Goal: Check status

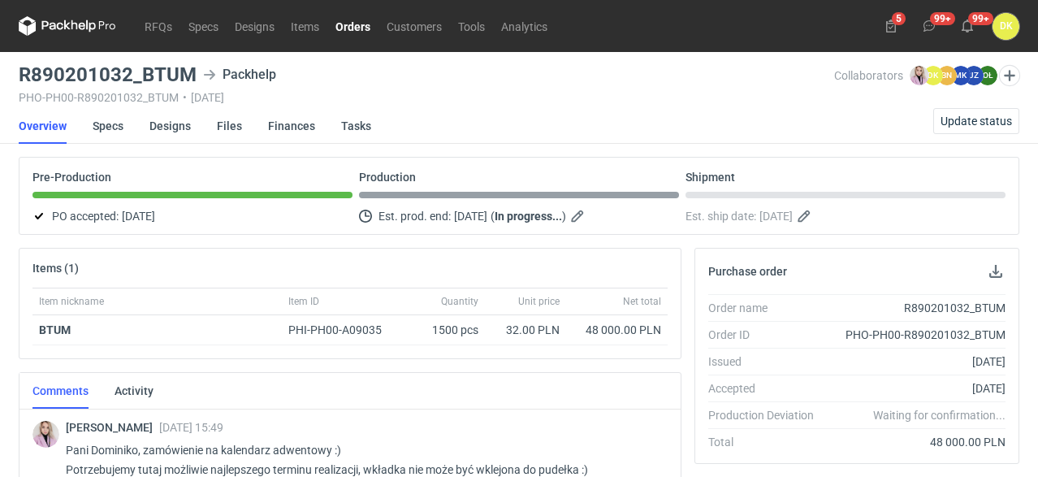
click at [388, 257] on div "Items (1)" at bounding box center [349, 268] width 661 height 39
